Goal: Communication & Community: Answer question/provide support

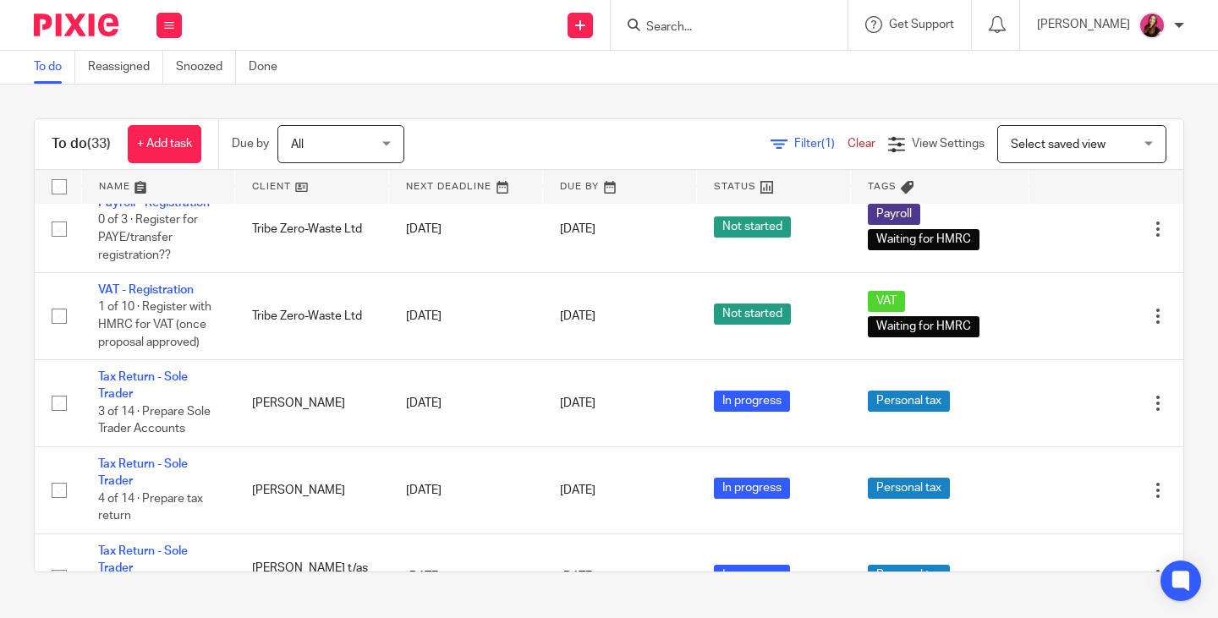
scroll to position [2537, 0]
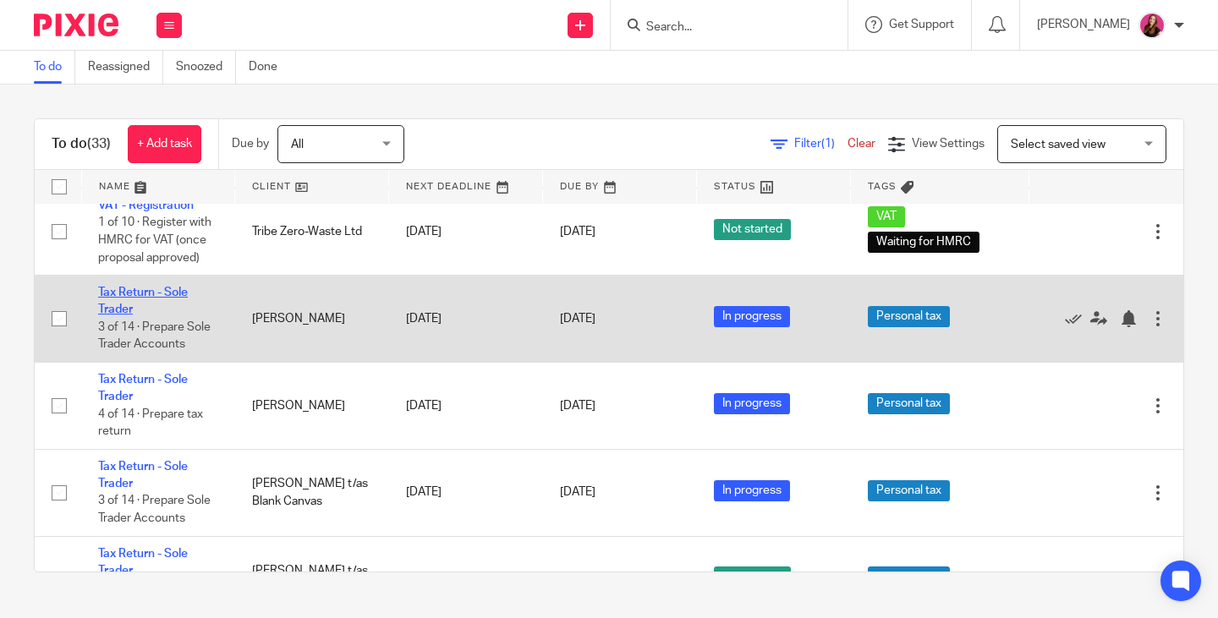
click at [125, 292] on link "Tax Return - Sole Trader" at bounding box center [143, 301] width 90 height 29
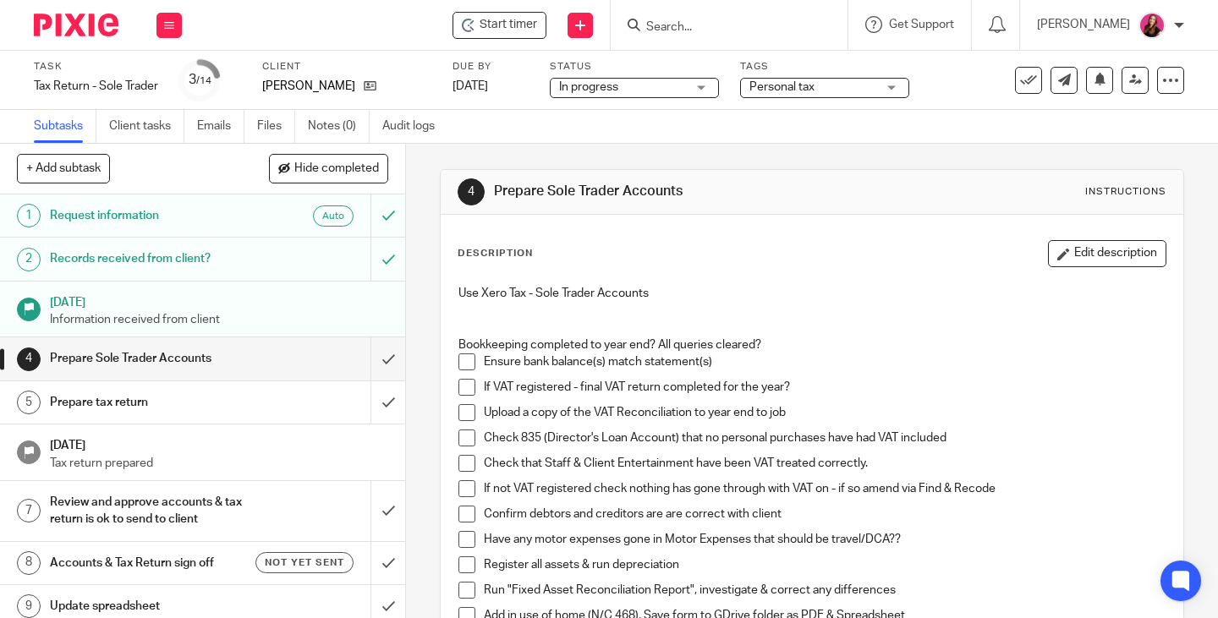
scroll to position [85, 0]
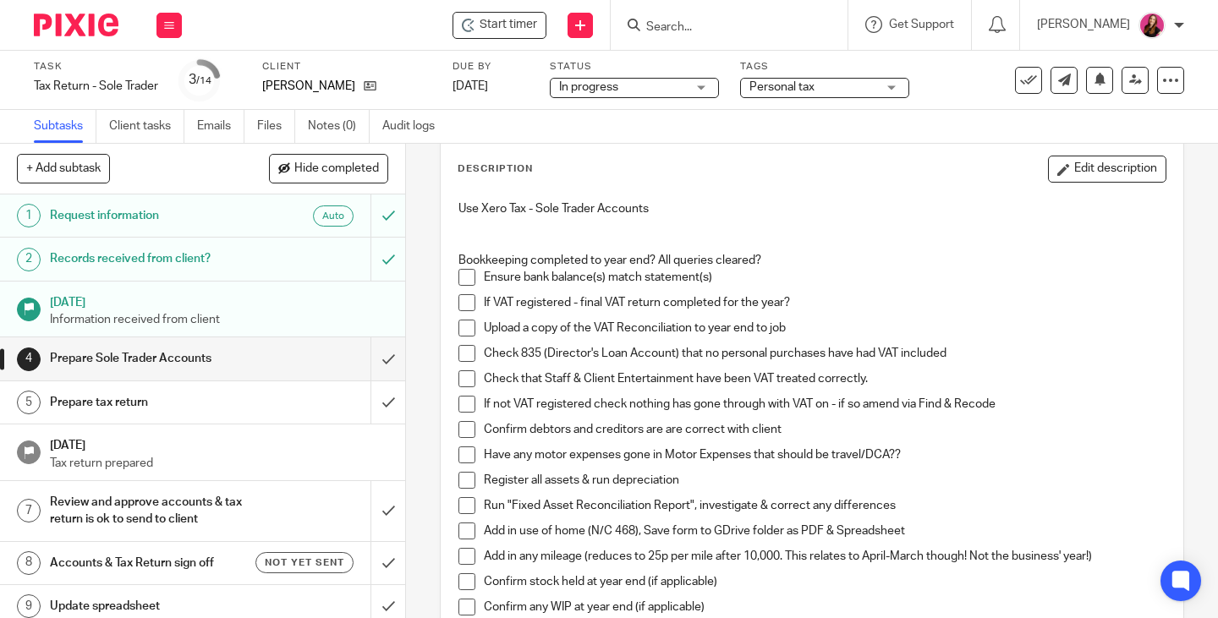
click at [466, 301] on span at bounding box center [466, 302] width 17 height 17
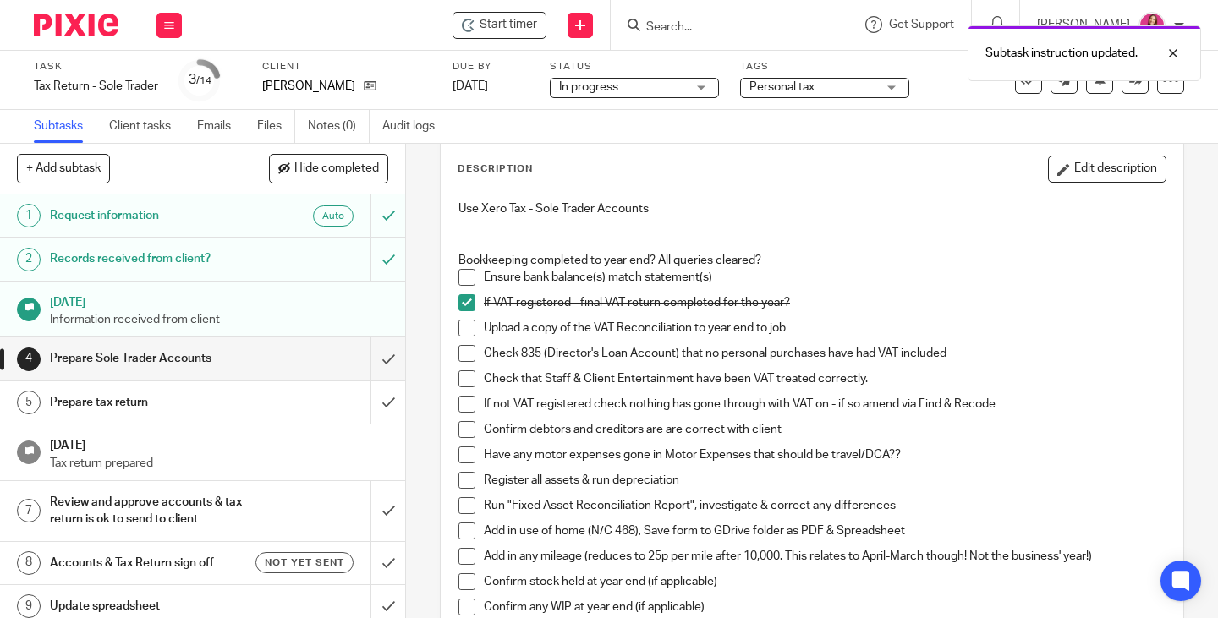
click at [471, 330] on li "Upload a copy of the VAT Reconciliation to year end to job" at bounding box center [811, 332] width 707 height 25
click at [465, 330] on span at bounding box center [466, 328] width 17 height 17
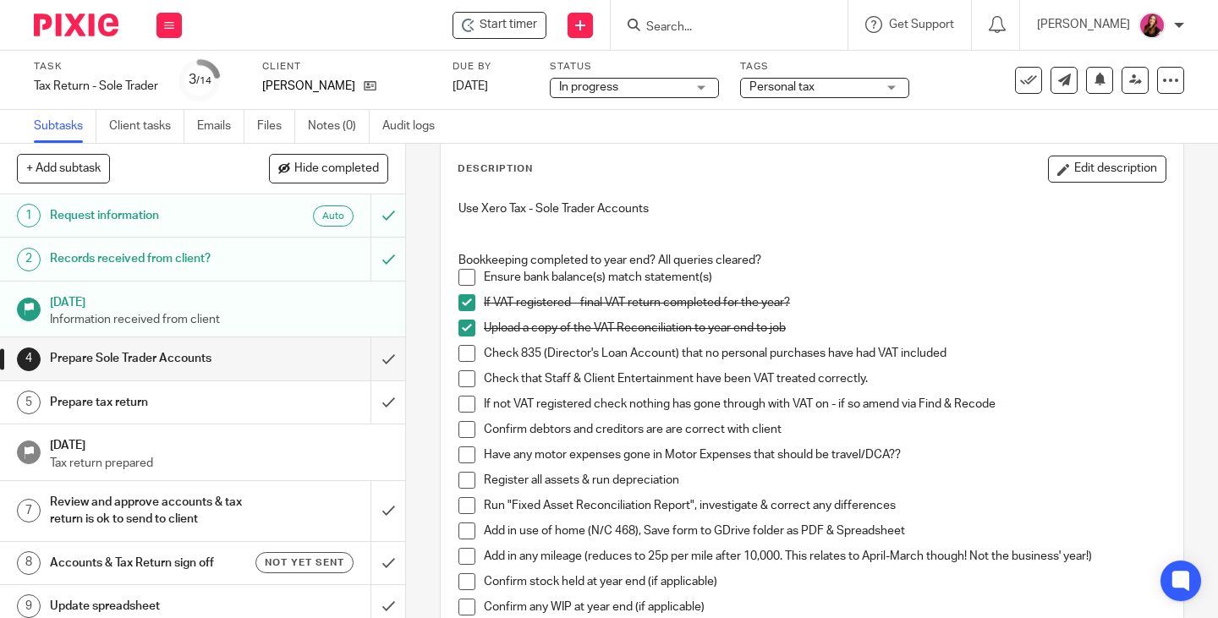
click at [464, 481] on span at bounding box center [466, 480] width 17 height 17
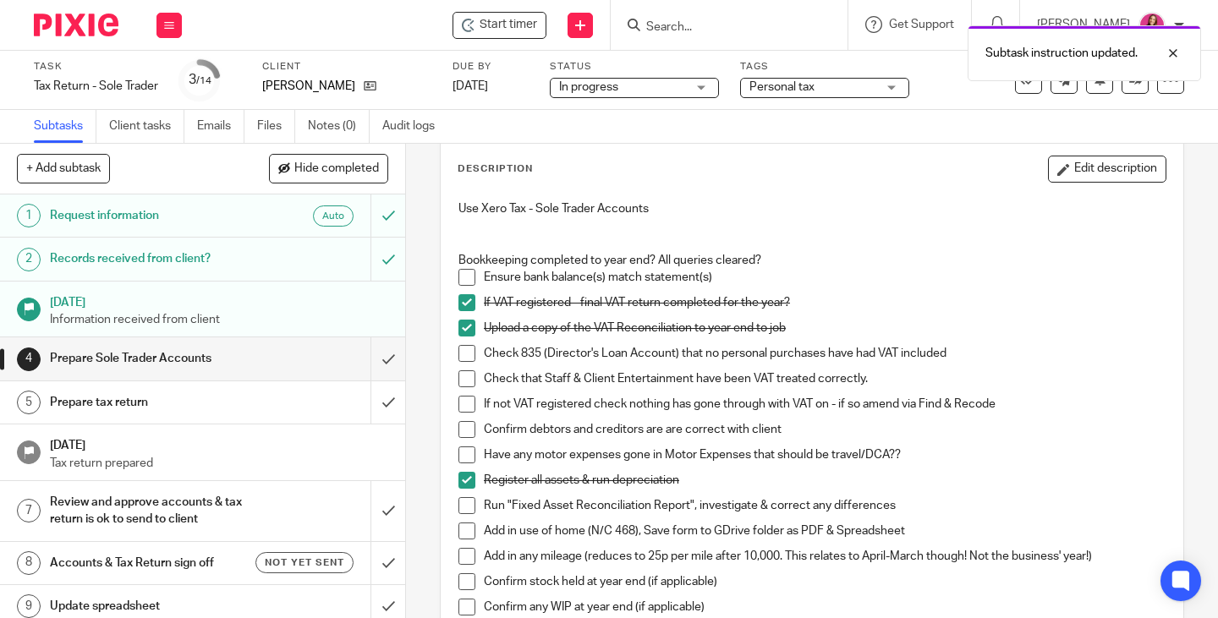
click at [458, 509] on span at bounding box center [466, 505] width 17 height 17
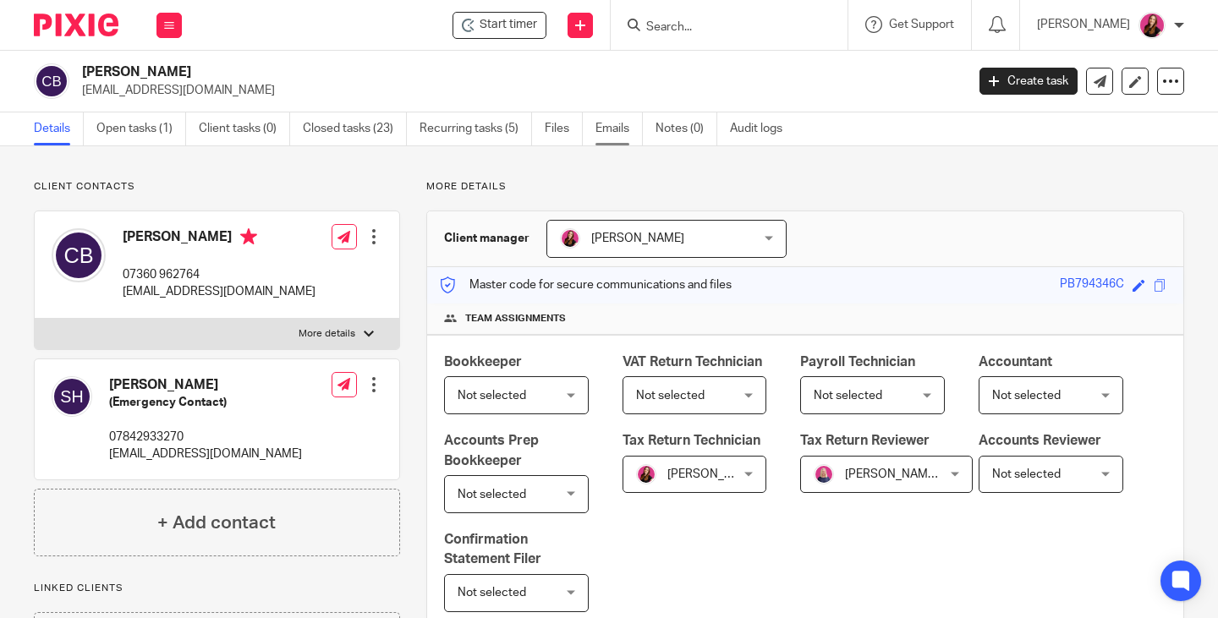
click at [608, 124] on link "Emails" at bounding box center [618, 128] width 47 height 33
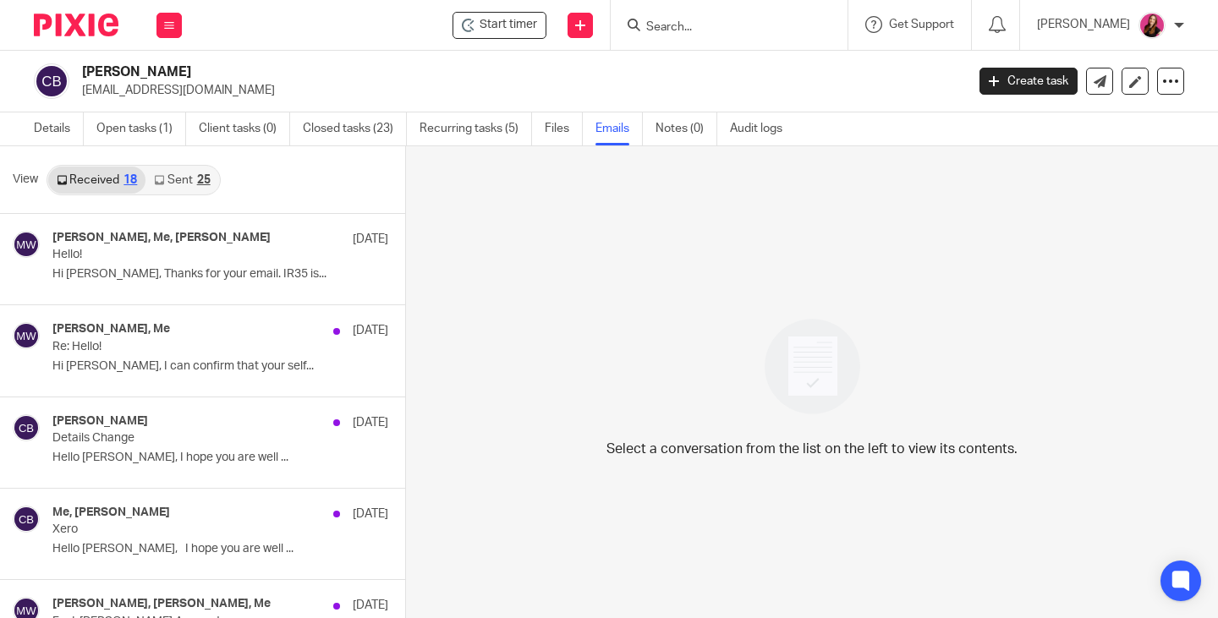
click at [176, 187] on link "Sent 25" at bounding box center [181, 180] width 73 height 27
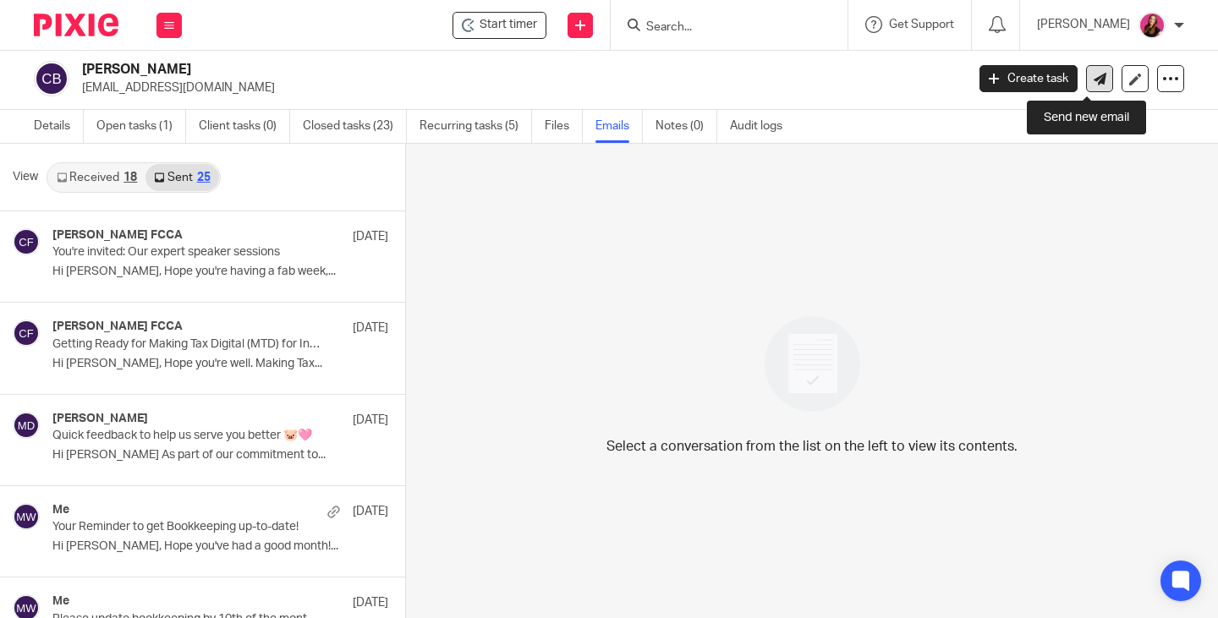
click at [1094, 80] on icon at bounding box center [1100, 79] width 13 height 13
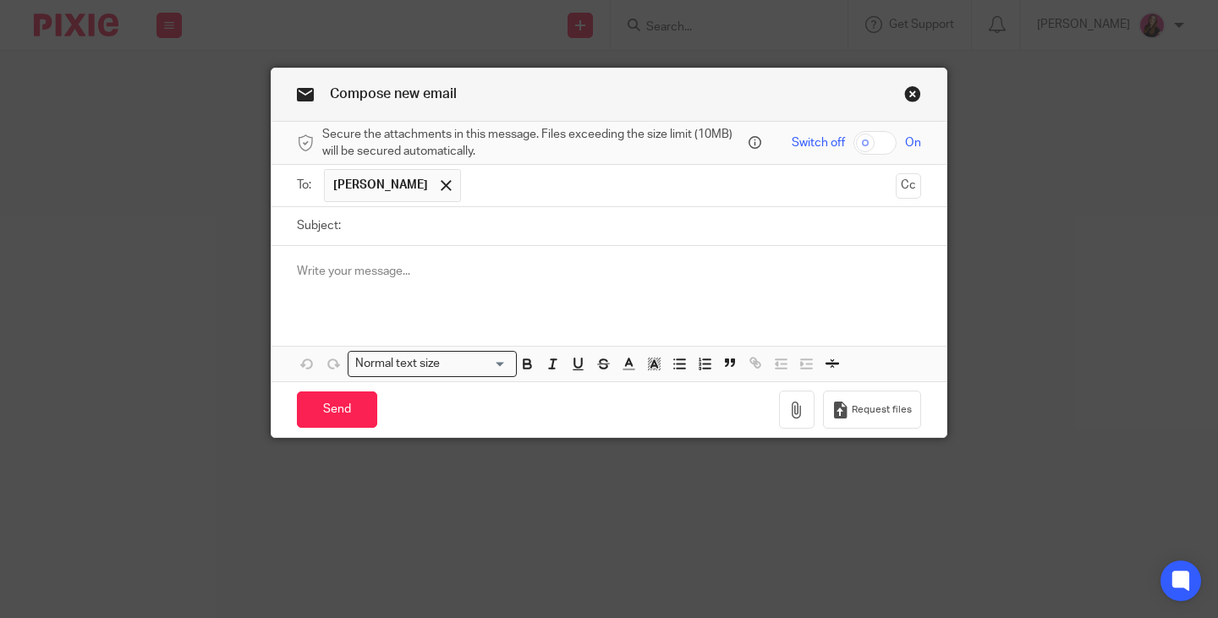
click at [466, 232] on input "Subject:" at bounding box center [635, 226] width 572 height 38
type input "Tax Return Preparation"
click at [454, 260] on div at bounding box center [608, 279] width 675 height 66
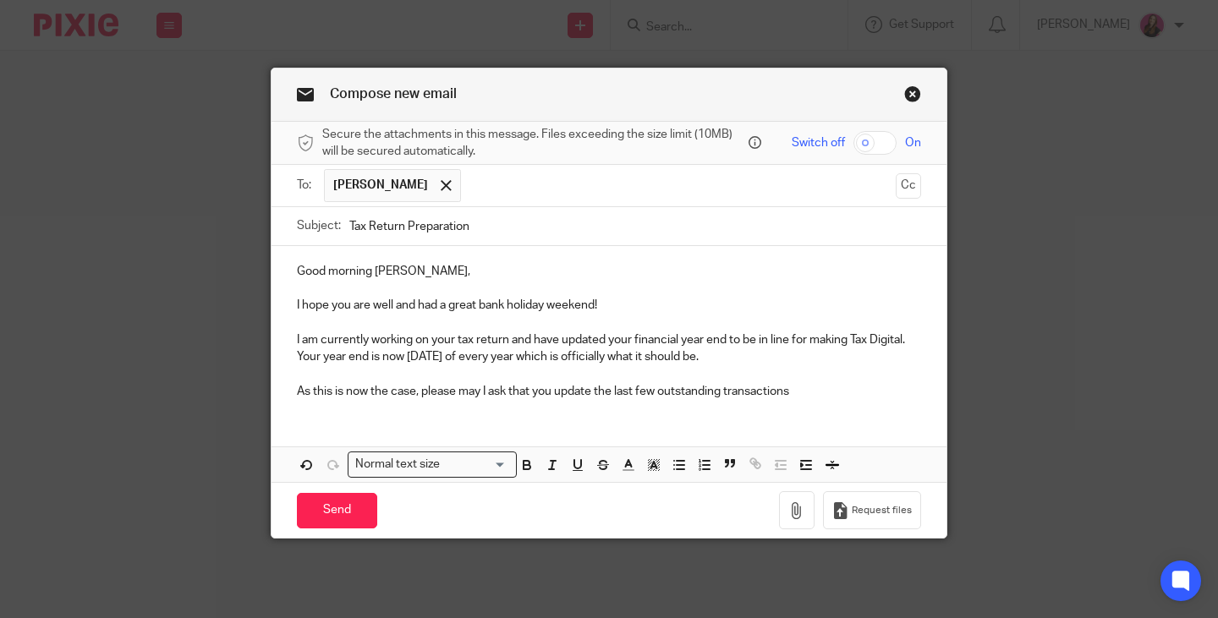
click at [803, 392] on p "As this is now the case, please may I ask that you update the last few outstand…" at bounding box center [609, 391] width 624 height 17
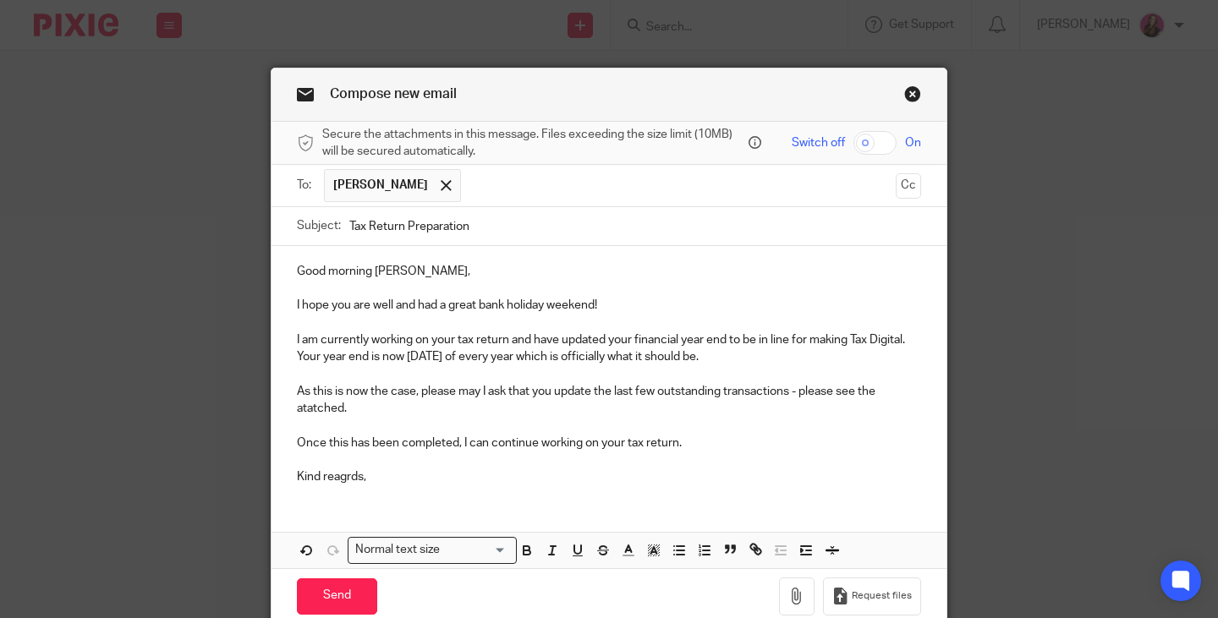
drag, startPoint x: 314, startPoint y: 414, endPoint x: 409, endPoint y: 47, distance: 379.3
click at [409, 46] on div "Compose new email Secure the attachments in this message. Files exceeding the s…" at bounding box center [609, 309] width 1218 height 618
click at [366, 483] on p "Kind reagrds," at bounding box center [609, 477] width 624 height 17
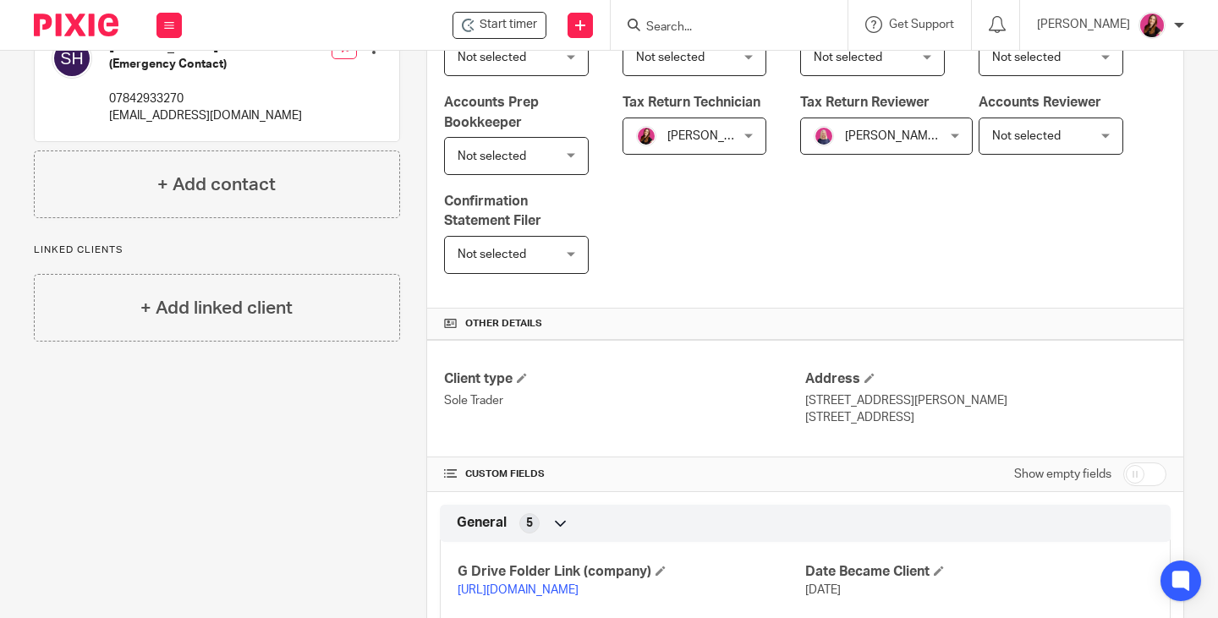
scroll to position [507, 0]
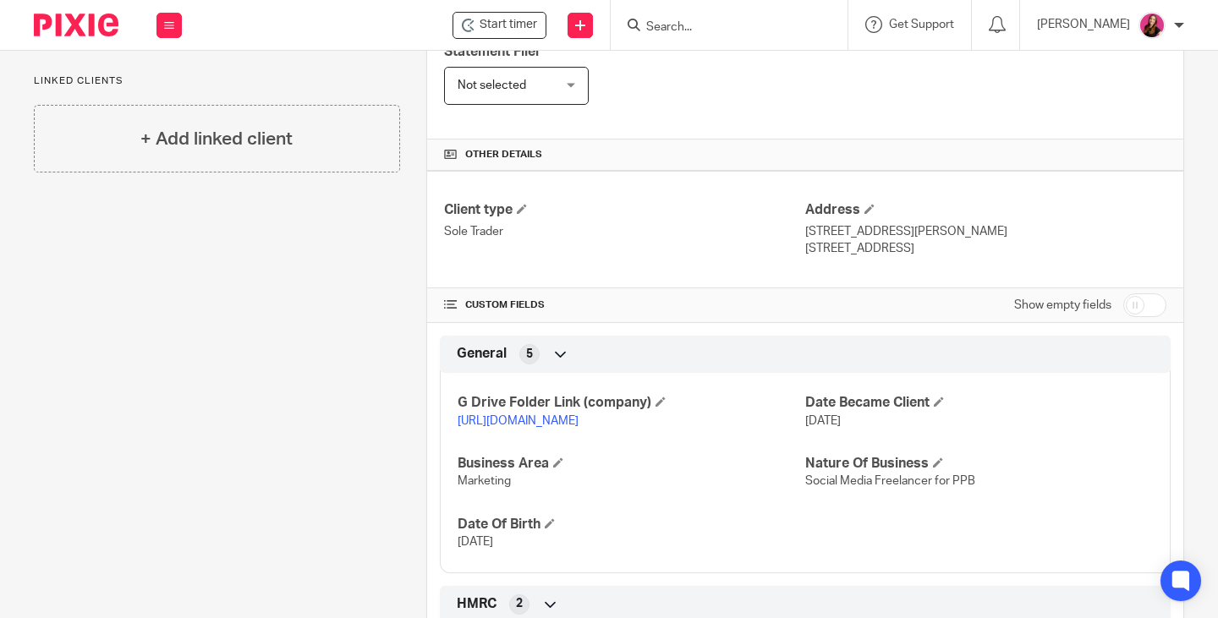
click at [521, 427] on link "[URL][DOMAIN_NAME]" at bounding box center [518, 421] width 121 height 12
